Goal: Information Seeking & Learning: Learn about a topic

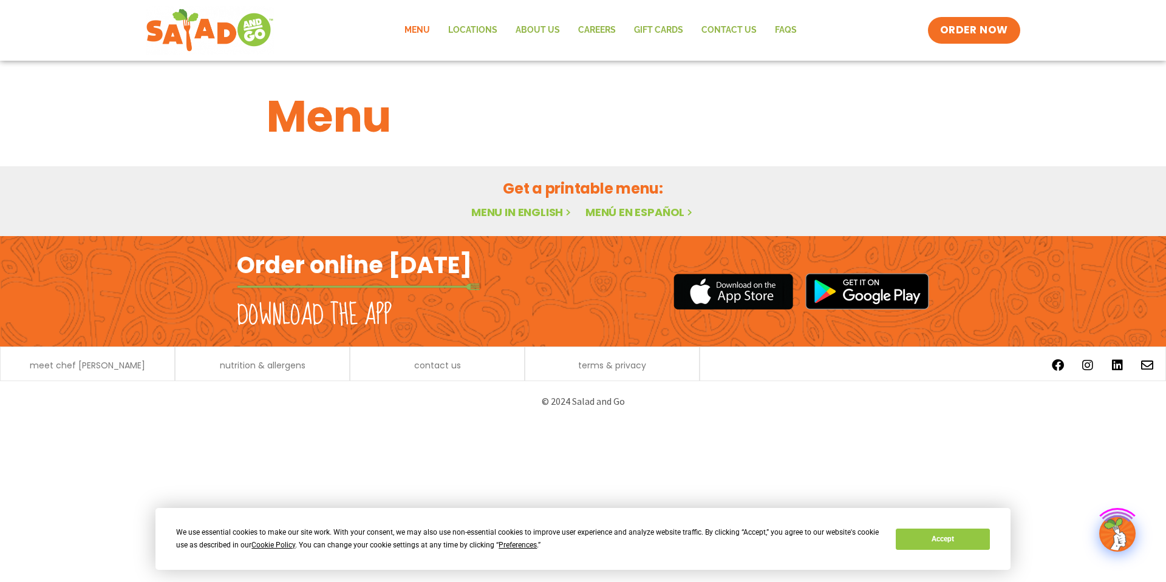
click at [408, 33] on link "Menu" at bounding box center [417, 30] width 44 height 28
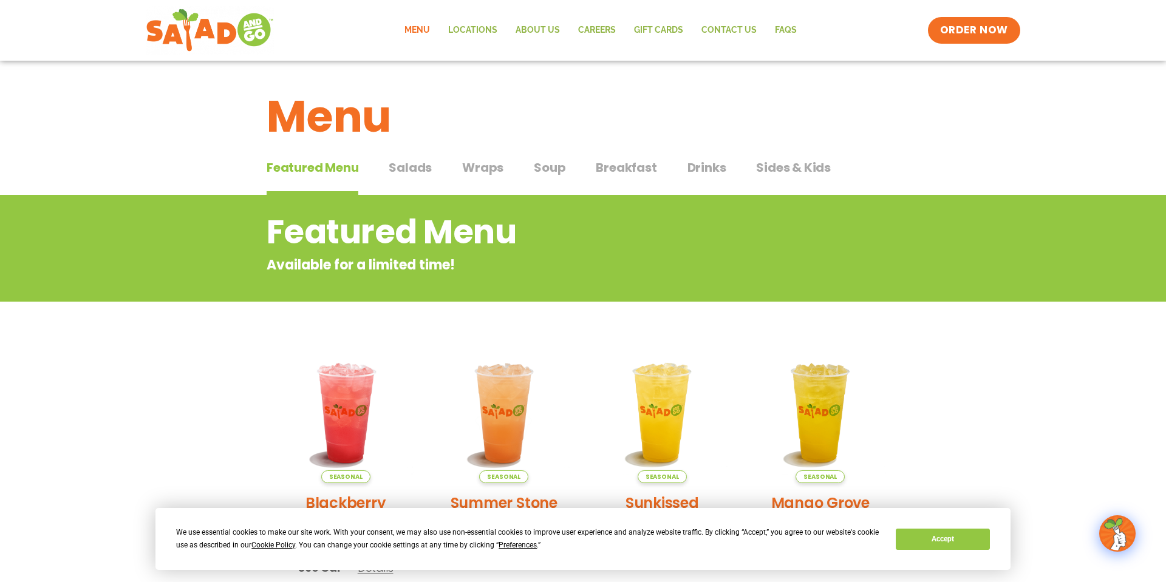
click at [420, 168] on span "Salads" at bounding box center [410, 168] width 43 height 18
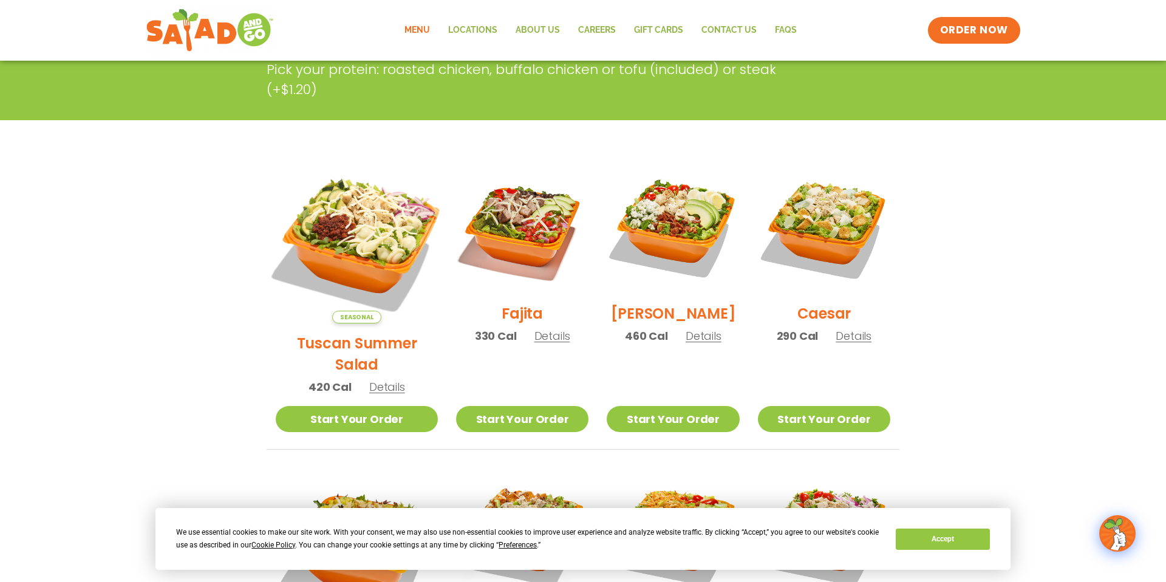
scroll to position [230, 0]
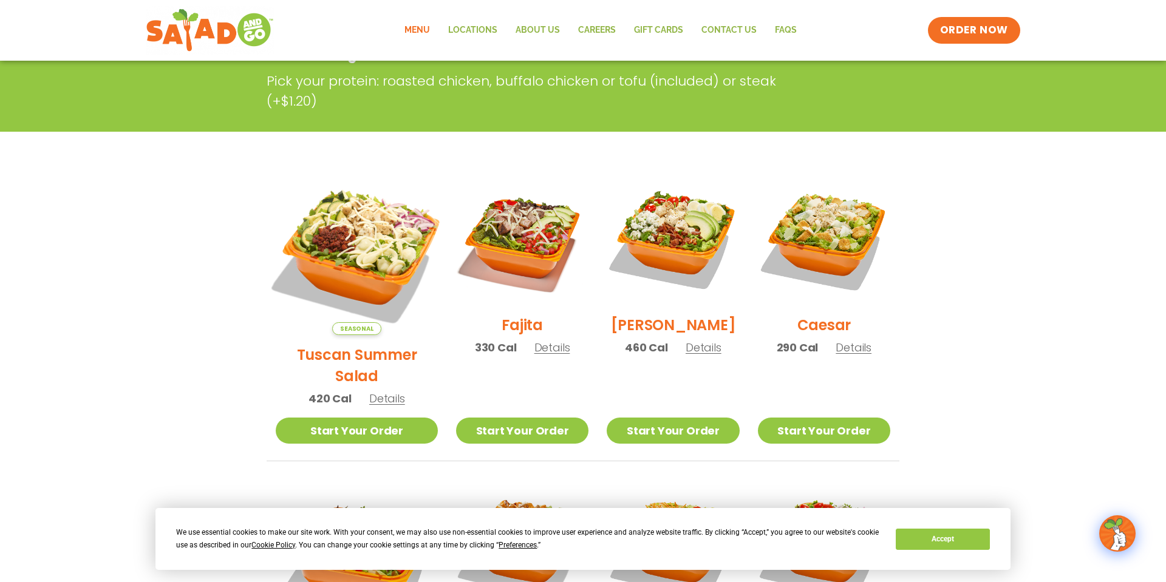
click at [322, 246] on img at bounding box center [357, 254] width 190 height 190
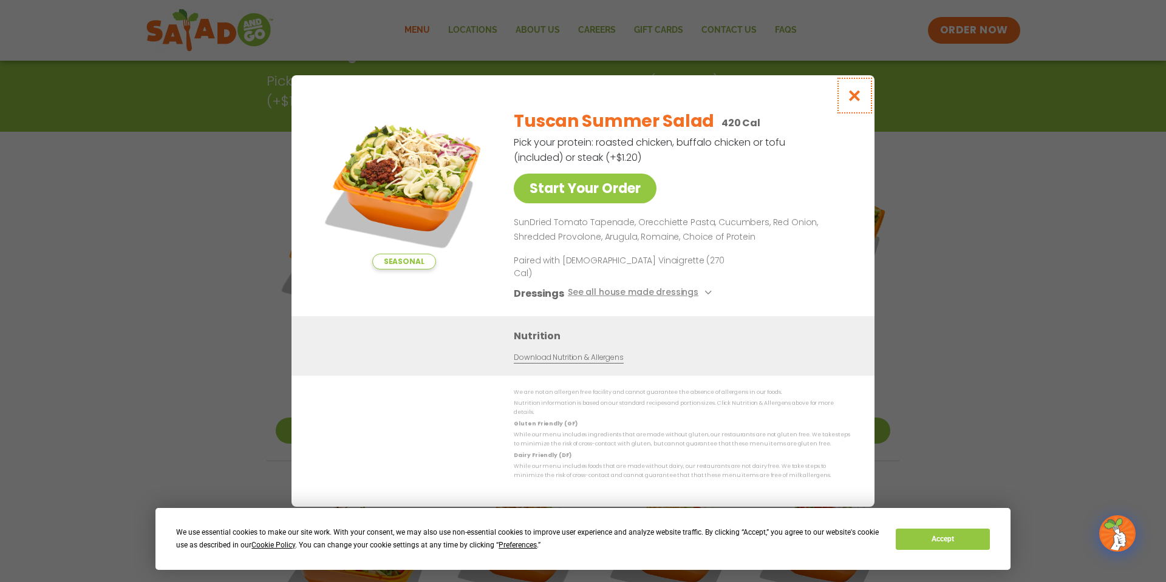
click at [861, 102] on icon "Close modal" at bounding box center [854, 95] width 15 height 13
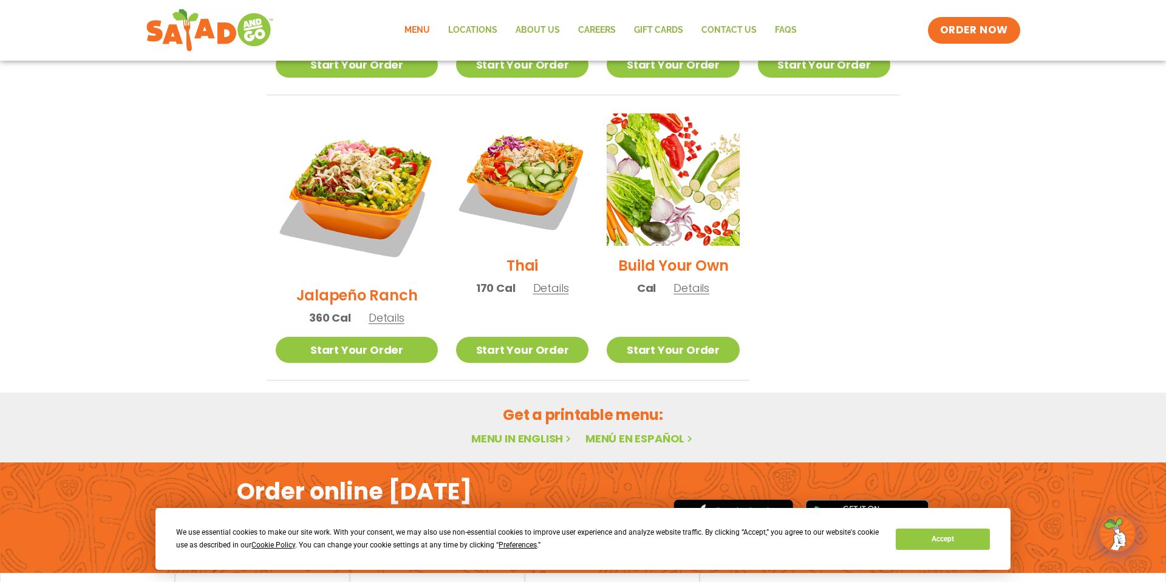
scroll to position [870, 0]
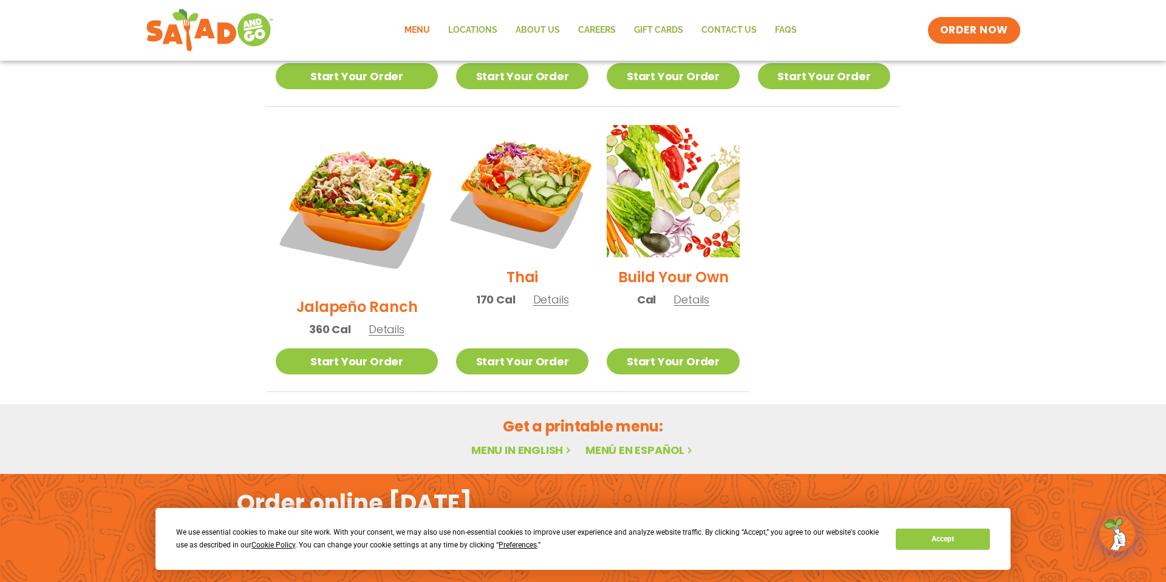
click at [521, 122] on img at bounding box center [522, 191] width 155 height 155
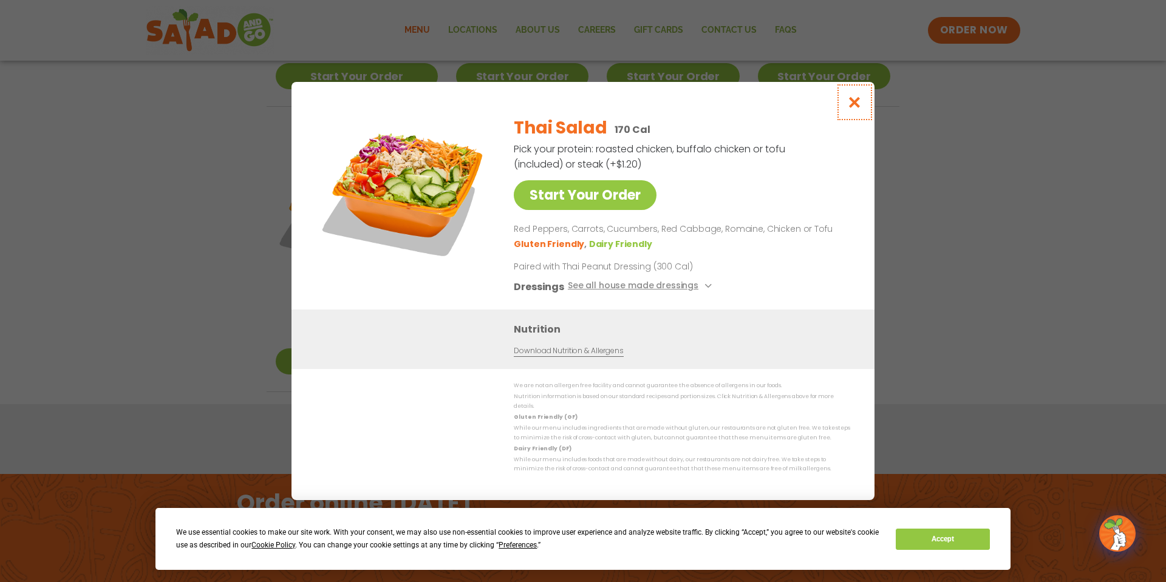
click at [852, 106] on icon "Close modal" at bounding box center [854, 102] width 15 height 13
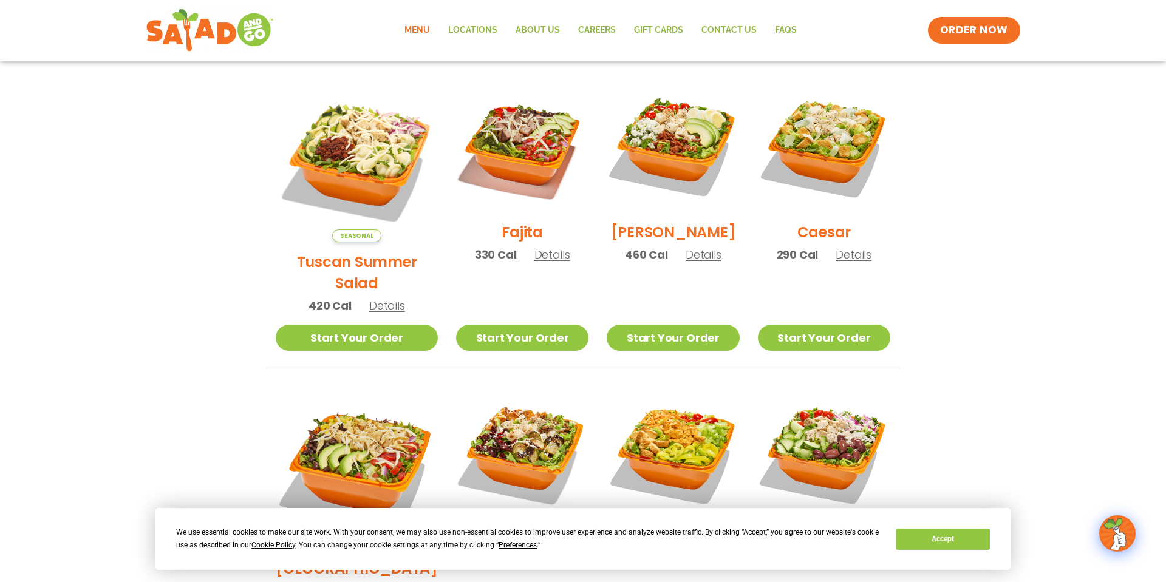
scroll to position [0, 0]
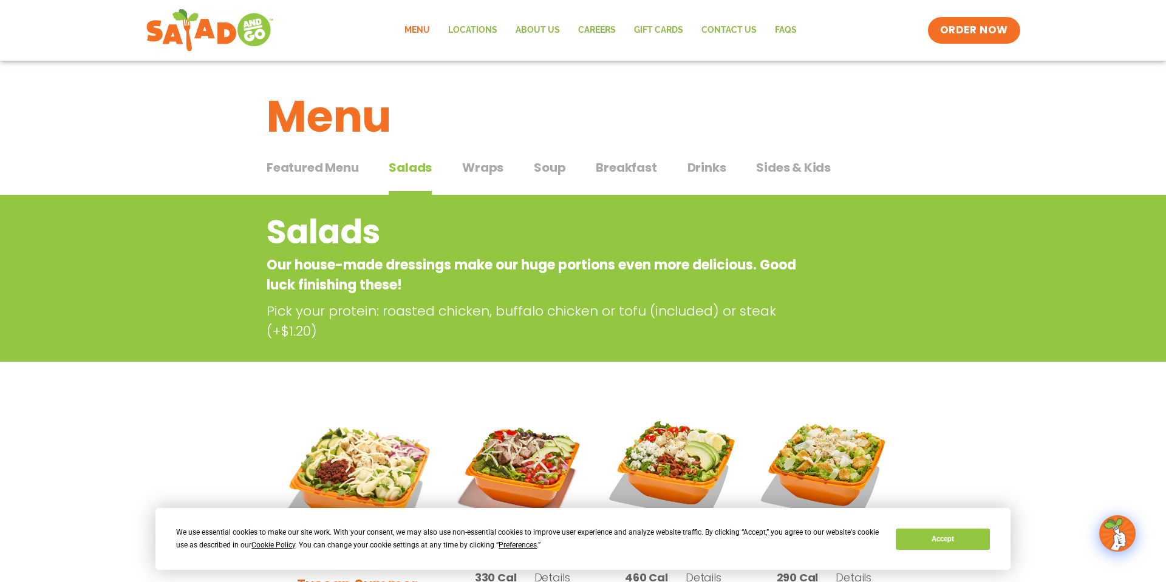
click at [469, 160] on span "Wraps" at bounding box center [482, 168] width 41 height 18
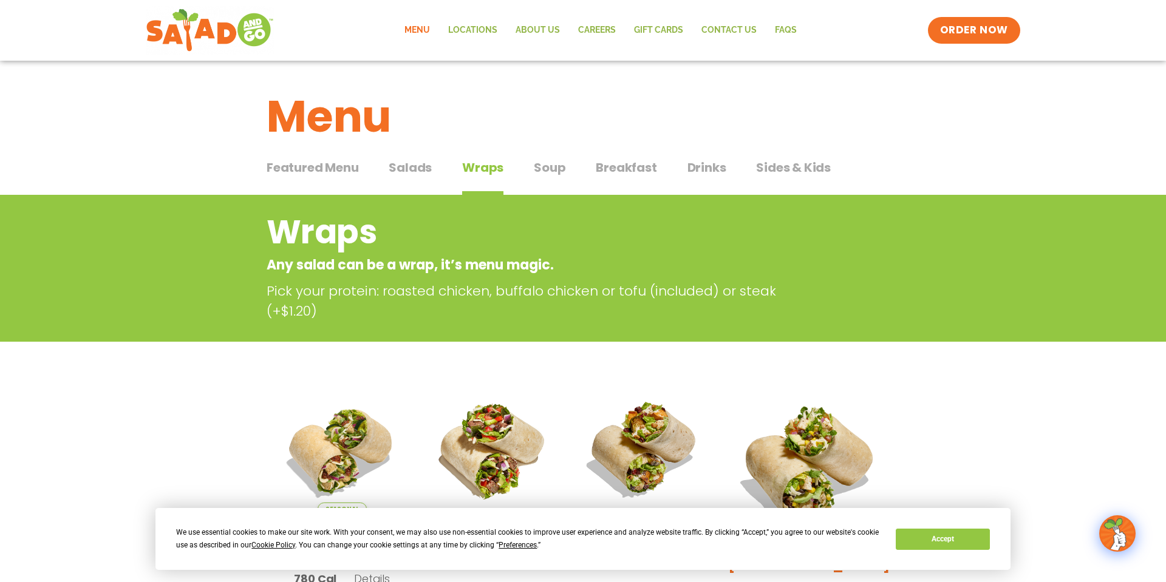
click at [547, 168] on span "Soup" at bounding box center [550, 168] width 32 height 18
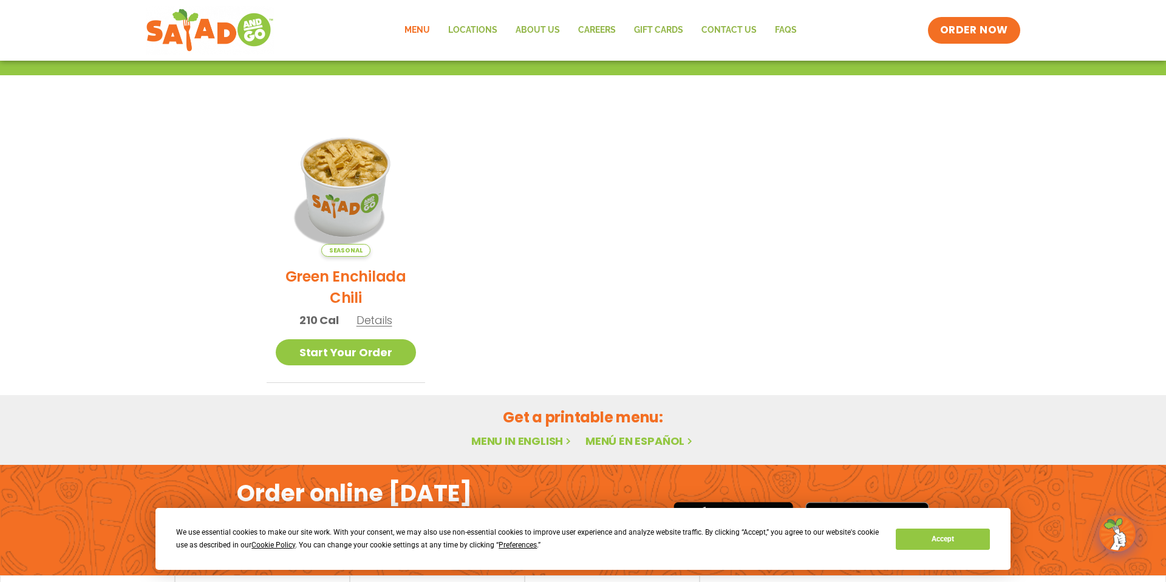
scroll to position [315, 0]
